Goal: Information Seeking & Learning: Learn about a topic

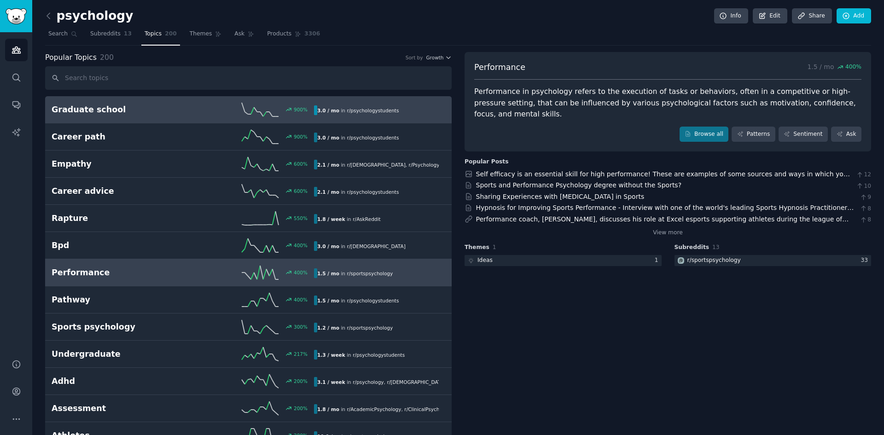
click at [129, 96] on link "Graduate school 900 % 3.0 / mo in r/ psychologystudents 900% increase in mentio…" at bounding box center [248, 109] width 406 height 27
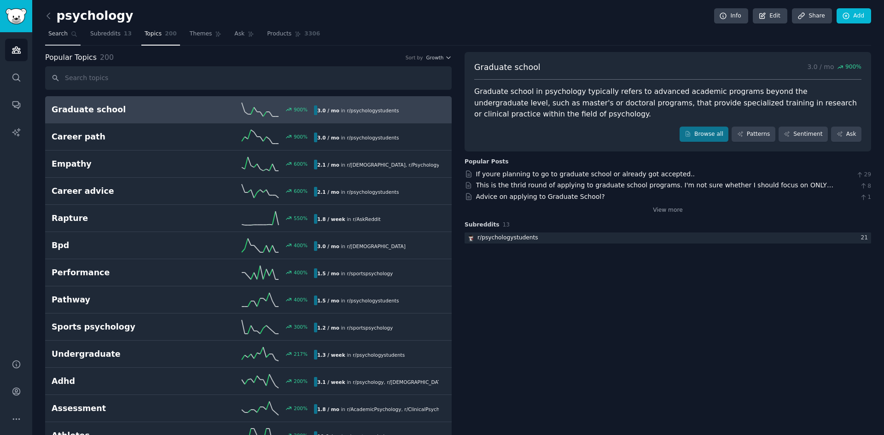
click at [65, 40] on link "Search" at bounding box center [62, 36] width 35 height 19
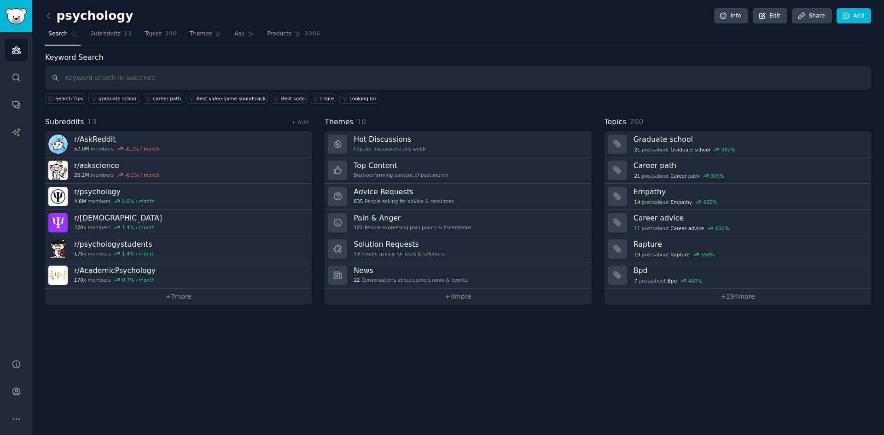
click at [45, 11] on div "psychology Info Edit Share Add Search Subreddits 13 Topics 200 Themes Ask Produ…" at bounding box center [457, 217] width 851 height 435
click at [54, 15] on link at bounding box center [51, 16] width 12 height 15
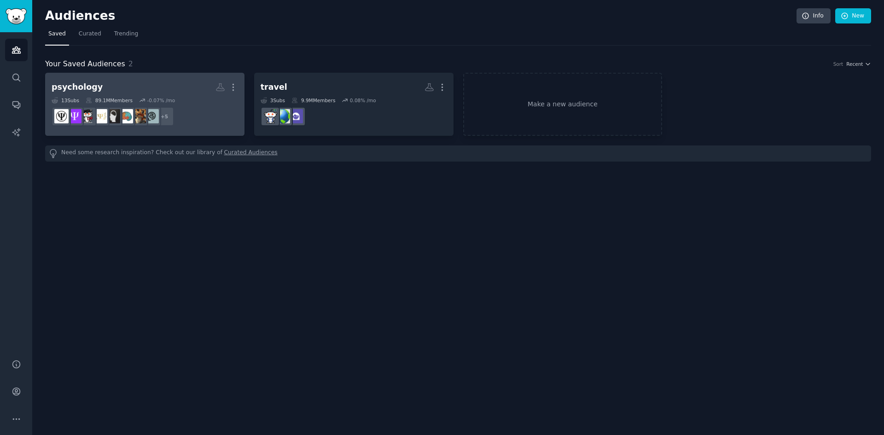
click at [170, 92] on h2 "psychology More" at bounding box center [145, 87] width 186 height 16
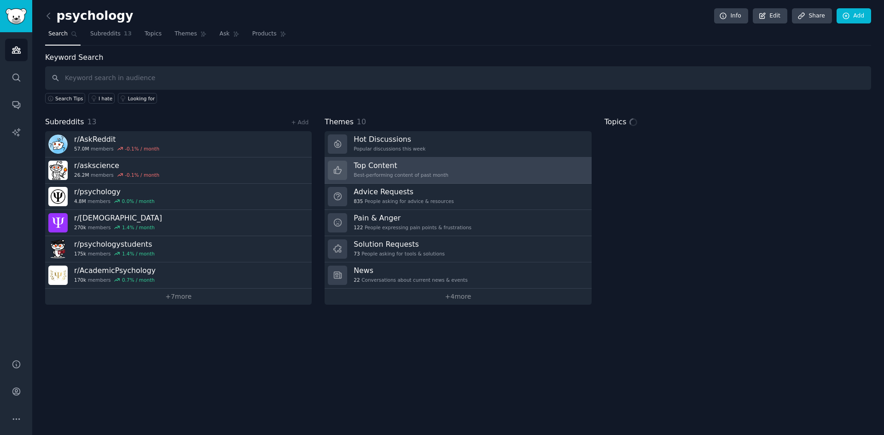
click at [494, 173] on link "Top Content Best-performing content of past month" at bounding box center [457, 170] width 266 height 26
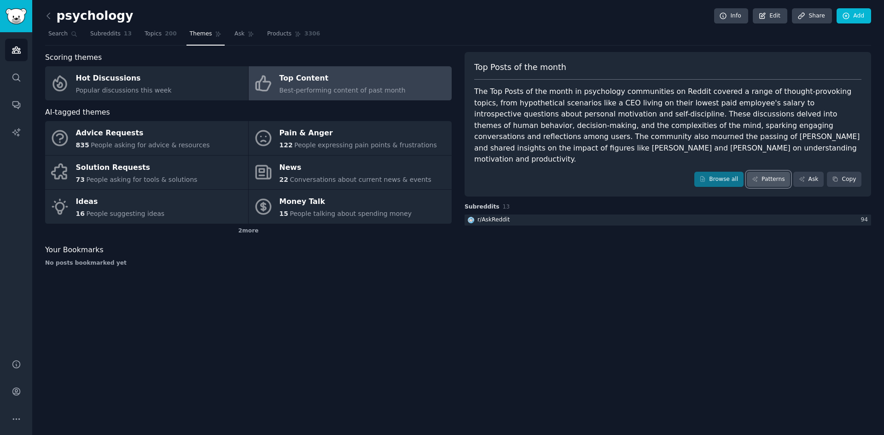
click at [758, 176] on icon at bounding box center [755, 179] width 6 height 6
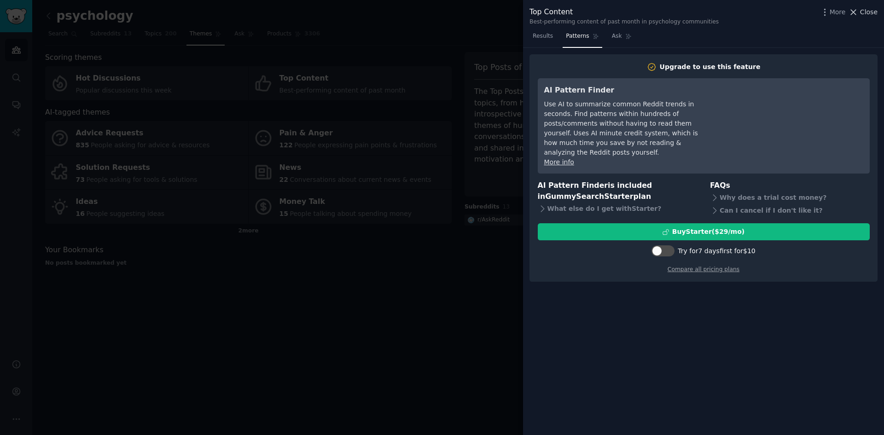
click at [867, 12] on span "Close" at bounding box center [868, 12] width 17 height 10
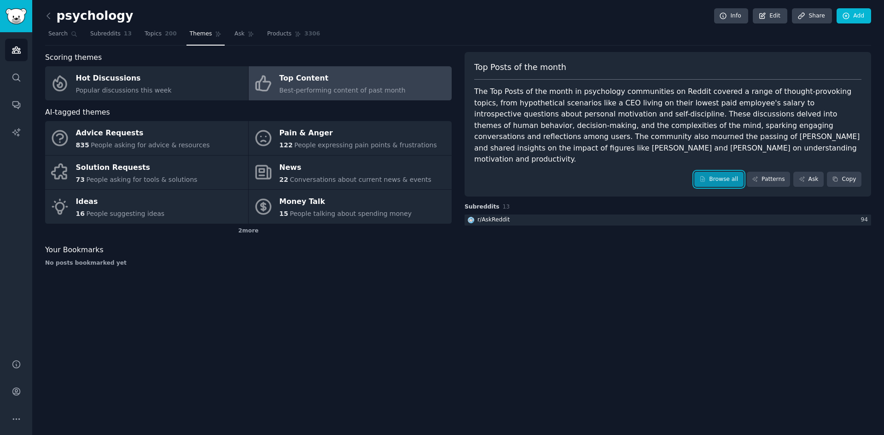
click at [721, 172] on link "Browse all" at bounding box center [718, 180] width 49 height 16
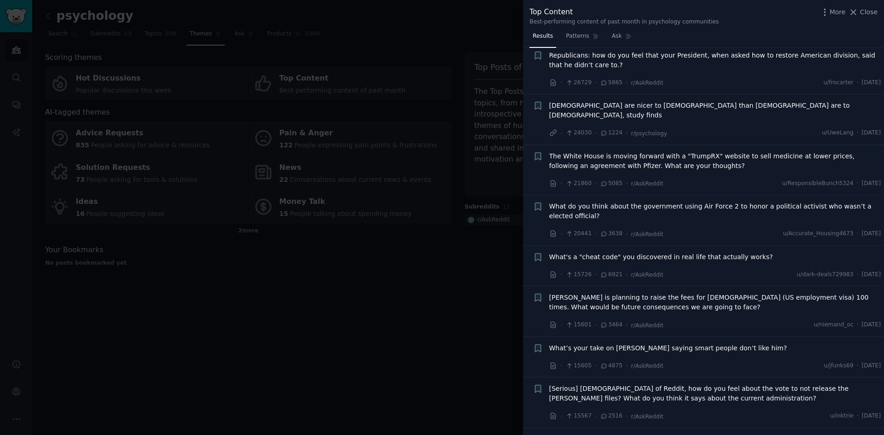
scroll to position [414, 0]
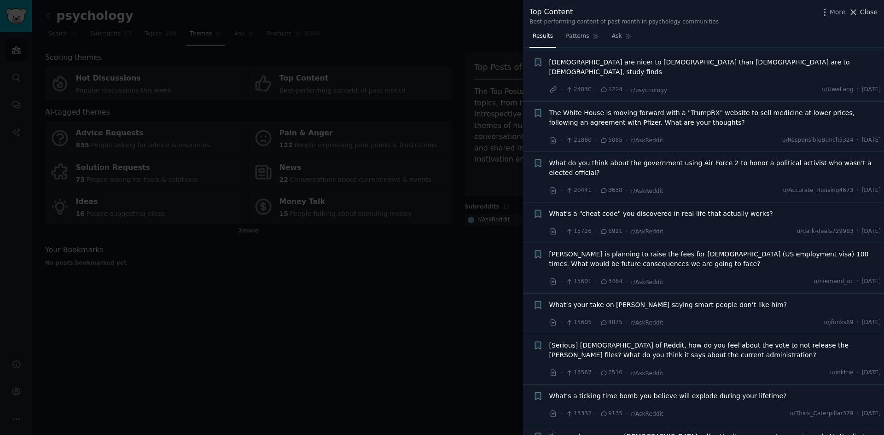
click at [860, 15] on button "Close" at bounding box center [862, 12] width 29 height 10
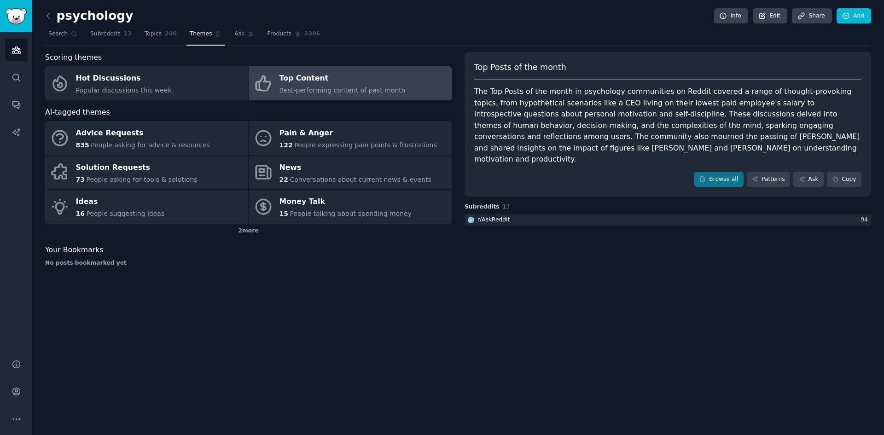
click at [342, 245] on div "Your Bookmarks" at bounding box center [248, 250] width 406 height 12
